Goal: Check status: Check status

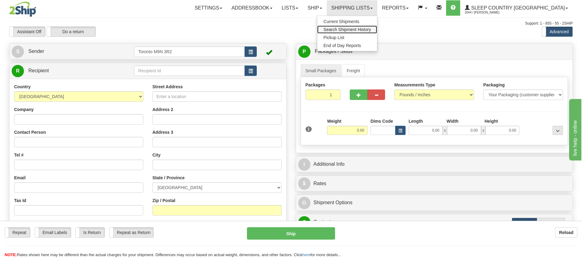
click at [371, 28] on span "Search Shipment History" at bounding box center [348, 29] width 48 height 5
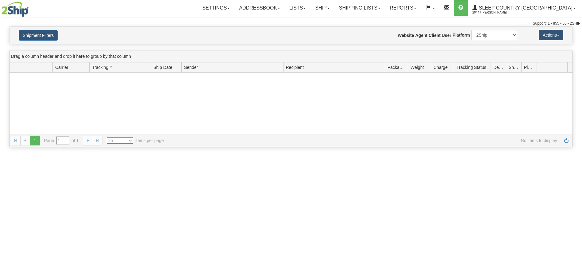
type input "From [DATE] To [DATE]"
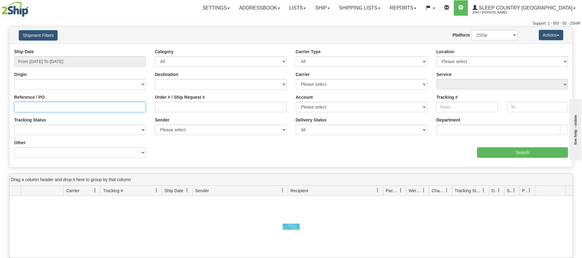
click at [46, 108] on input "Reference / PO" at bounding box center [80, 107] width 132 height 10
paste input "9002I008107"
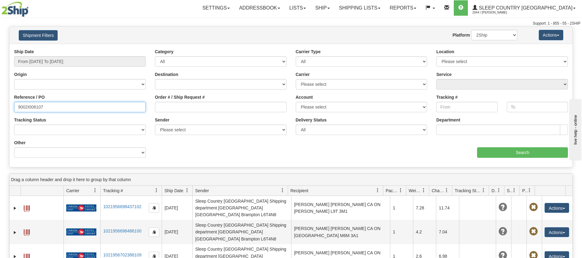
type input "9002I008107"
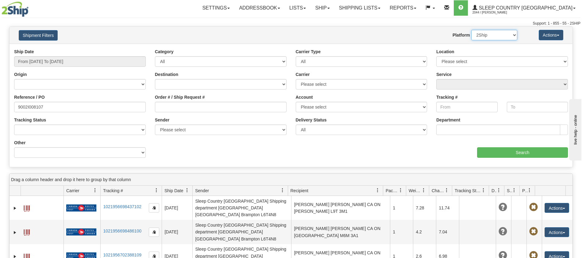
click at [502, 36] on select "2Ship Imported" at bounding box center [495, 35] width 46 height 10
select select "1"
click at [472, 30] on select "2Ship Imported" at bounding box center [495, 35] width 46 height 10
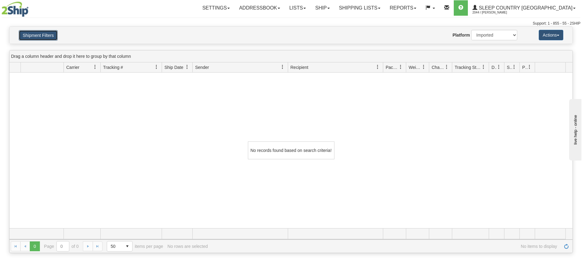
click at [41, 35] on button "Shipment Filters" at bounding box center [38, 35] width 39 height 10
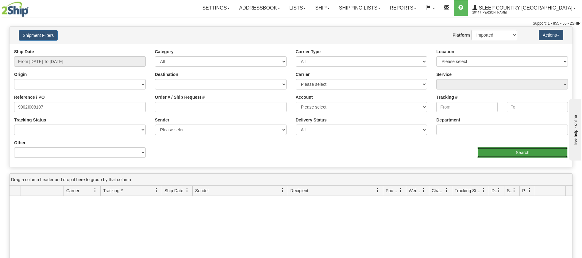
click at [516, 149] on input "Search" at bounding box center [522, 152] width 91 height 10
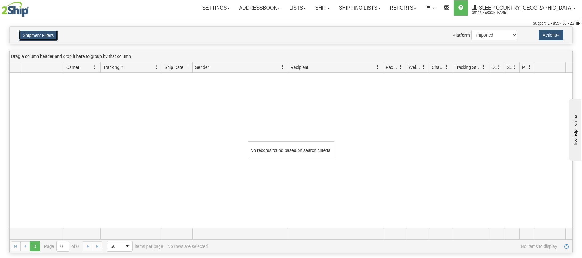
click at [41, 36] on button "Shipment Filters" at bounding box center [38, 35] width 39 height 10
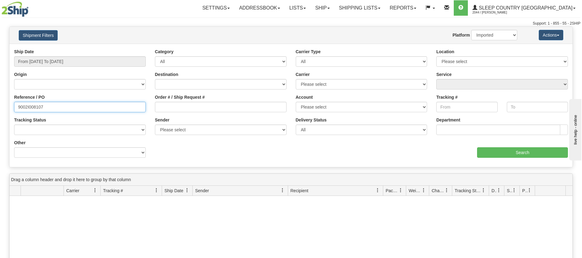
drag, startPoint x: 56, startPoint y: 108, endPoint x: 0, endPoint y: 88, distance: 60.0
click at [0, 88] on div "Please wait... × Confirm Delete Delete Cancel × Confirm Delete Yes No Cancel × …" at bounding box center [291, 200] width 582 height 349
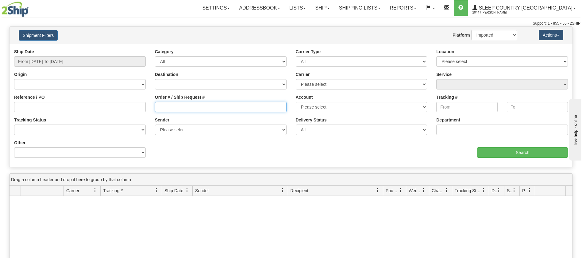
click at [193, 108] on input "Order # / Ship Request #" at bounding box center [221, 107] width 132 height 10
paste input "9002I008107"
type input "9002I008107"
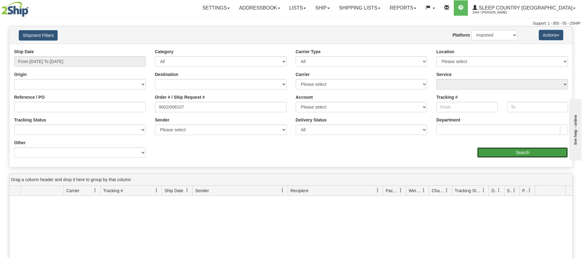
click at [523, 157] on input "Search" at bounding box center [522, 152] width 91 height 10
